Goal: Find specific page/section: Find specific page/section

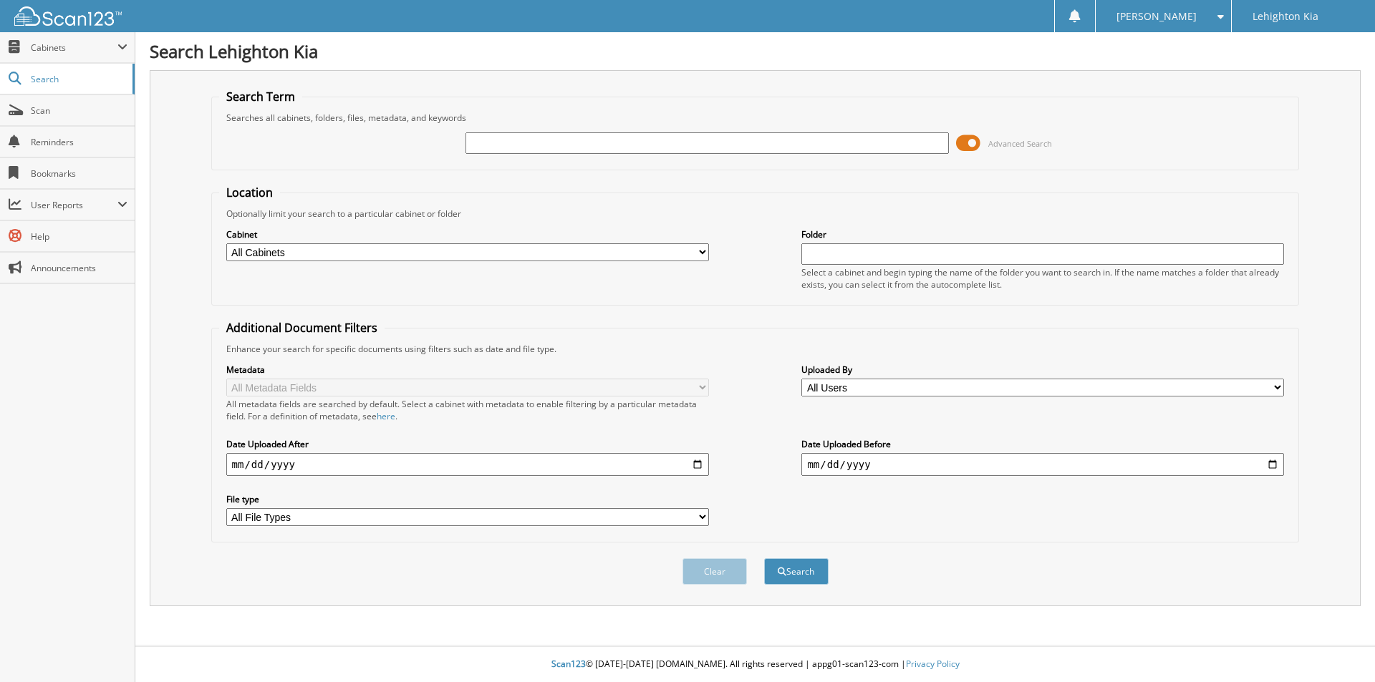
type input "[US_VEHICLE_IDENTIFICATION_NUMBER]"
click at [724, 135] on input "[US_VEHICLE_IDENTIFICATION_NUMBER]" at bounding box center [706, 142] width 483 height 21
type input "1610499"
click at [764, 558] on button "Search" at bounding box center [796, 571] width 64 height 26
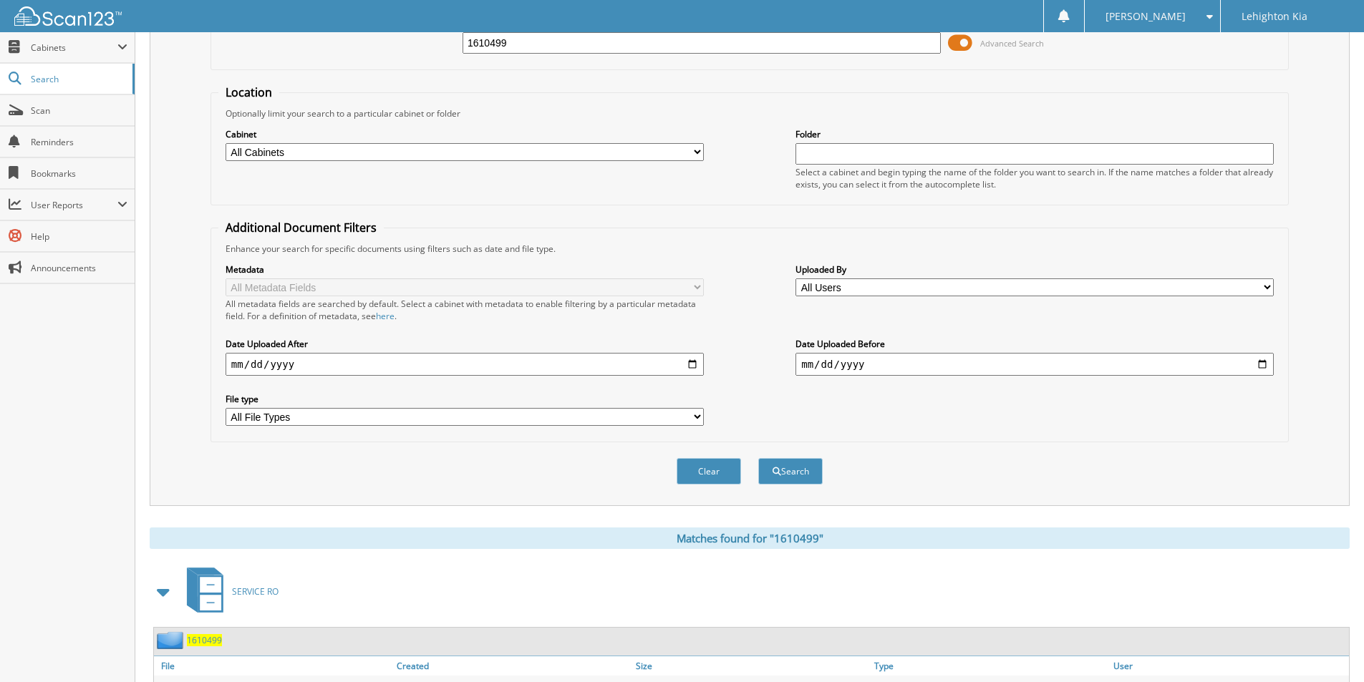
scroll to position [174, 0]
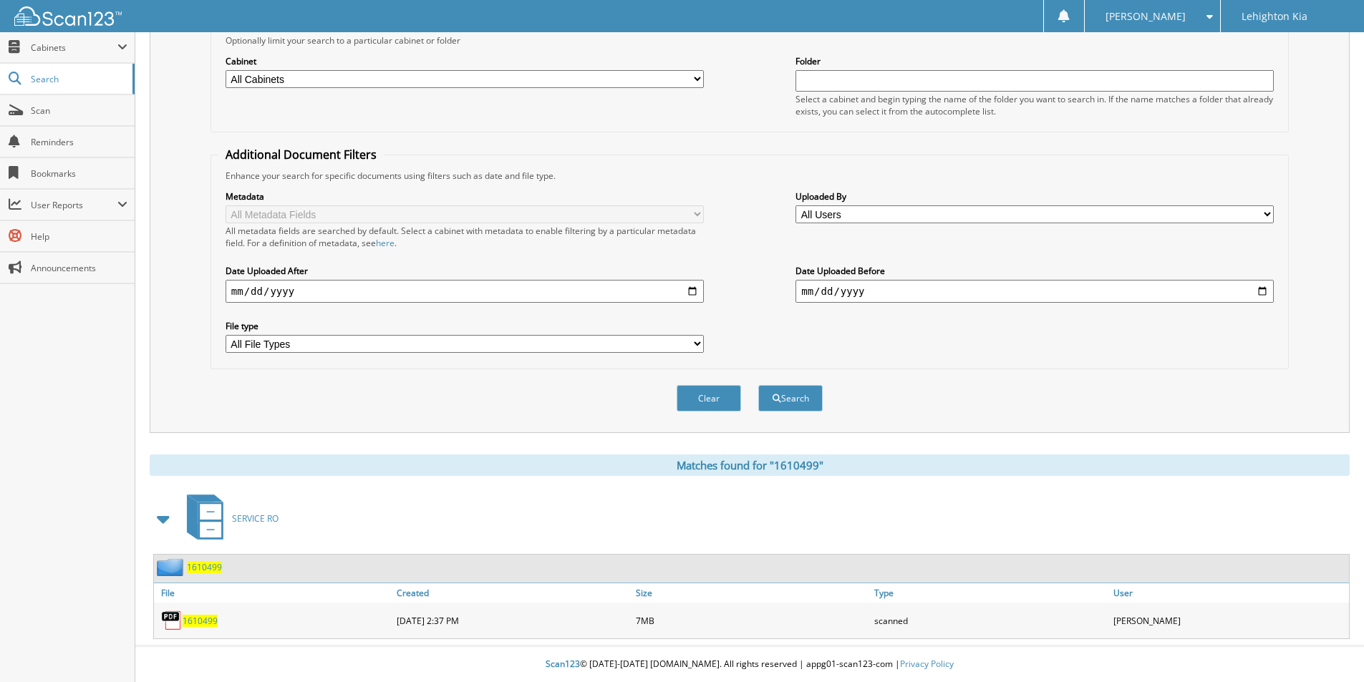
click at [202, 623] on span "1610499" at bounding box center [200, 621] width 35 height 12
